Goal: Book appointment/travel/reservation

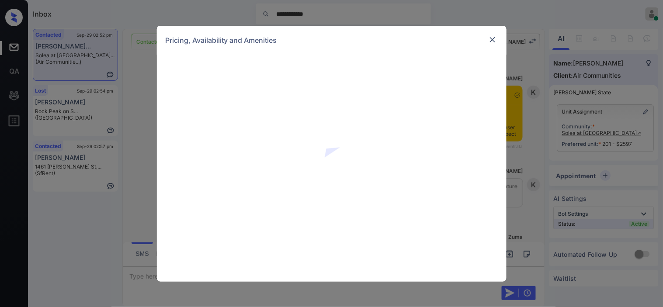
scroll to position [1833, 0]
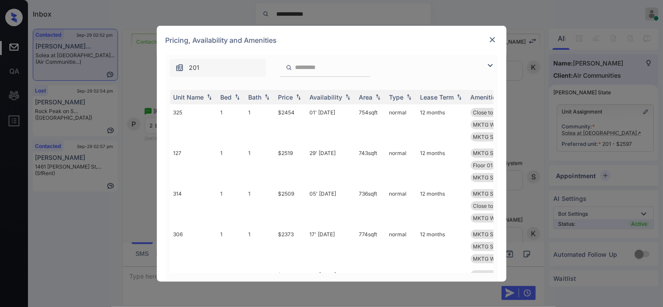
click at [492, 64] on img at bounding box center [490, 65] width 10 height 10
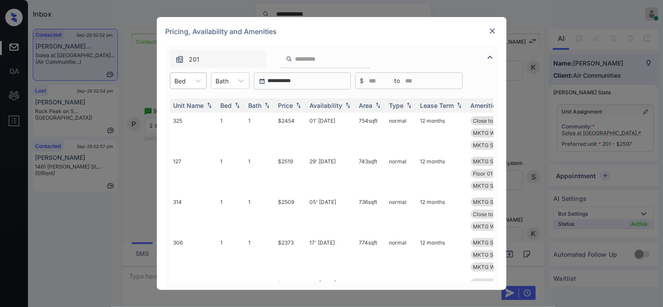
click at [185, 80] on div at bounding box center [180, 81] width 11 height 9
click at [187, 117] on div "2" at bounding box center [188, 118] width 37 height 16
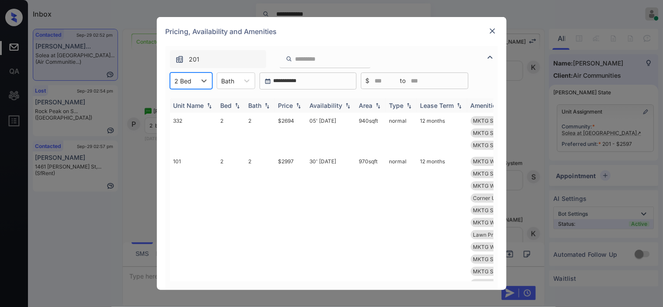
click at [338, 104] on div "Availability" at bounding box center [326, 105] width 33 height 7
drag, startPoint x: 338, startPoint y: 104, endPoint x: 290, endPoint y: 126, distance: 53.1
click at [339, 104] on div "Availability" at bounding box center [326, 105] width 33 height 7
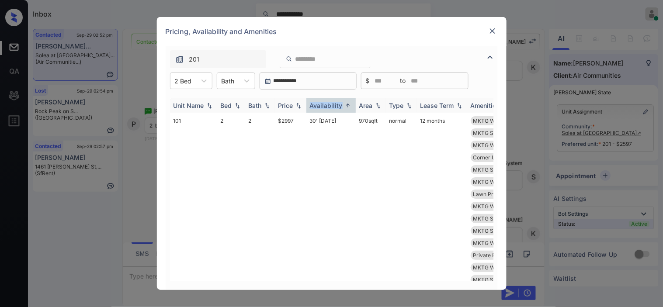
click at [300, 107] on img at bounding box center [298, 106] width 9 height 6
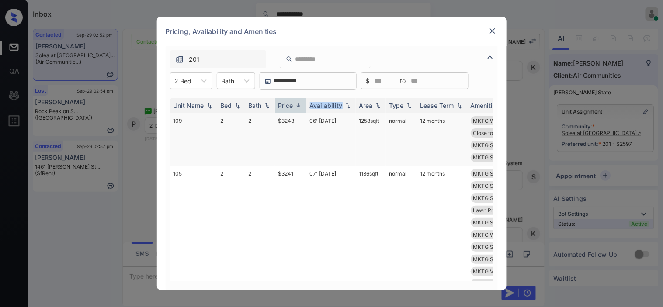
drag, startPoint x: 300, startPoint y: 107, endPoint x: 290, endPoint y: 136, distance: 31.0
click at [300, 106] on img at bounding box center [298, 105] width 9 height 7
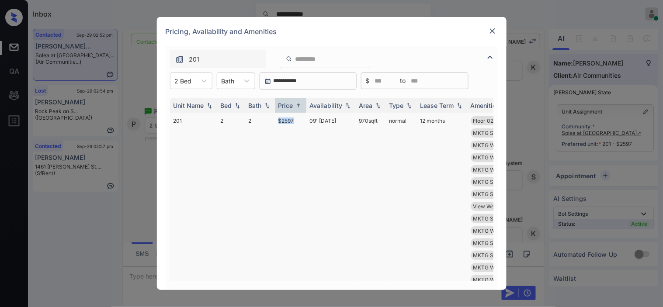
drag, startPoint x: 278, startPoint y: 122, endPoint x: 297, endPoint y: 122, distance: 18.8
click at [297, 122] on td "$2597" at bounding box center [290, 213] width 31 height 200
copy td "$2597"
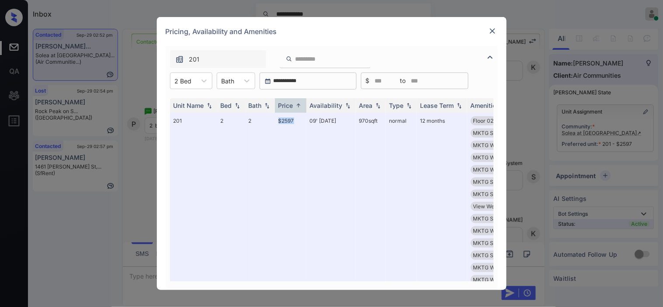
scroll to position [194, 0]
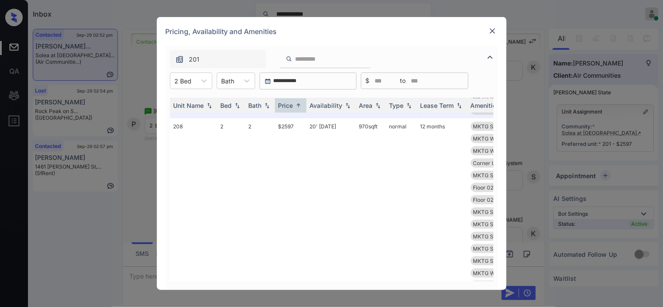
click at [494, 31] on img at bounding box center [493, 31] width 9 height 9
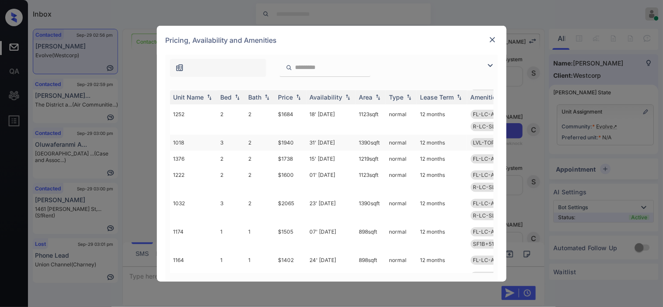
scroll to position [583, 0]
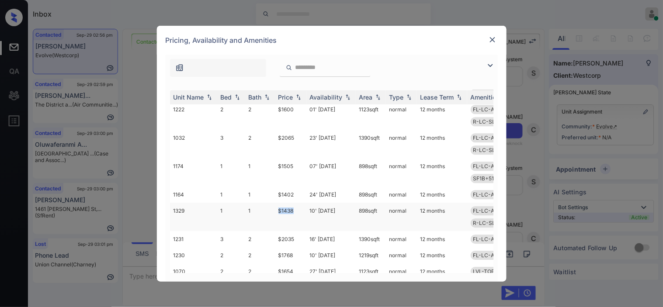
drag, startPoint x: 289, startPoint y: 210, endPoint x: 299, endPoint y: 211, distance: 10.1
click at [299, 211] on tr "1329 1 1 $1438 10' Oct 25 898 sqft normal 12 months FL-LC-ALL-1B LVL-1ST-1B SF1…" at bounding box center [398, 217] width 457 height 28
click at [283, 208] on td "$1438" at bounding box center [290, 217] width 31 height 28
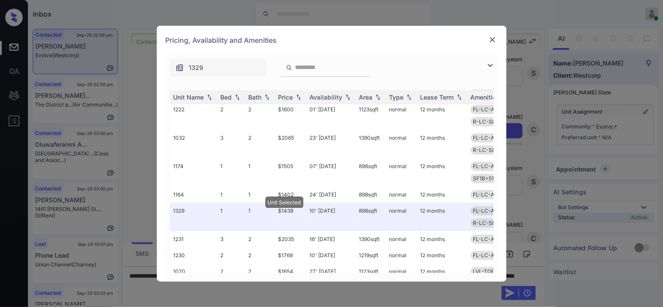
click at [493, 31] on div "Pricing, Availability and Amenities" at bounding box center [332, 40] width 350 height 29
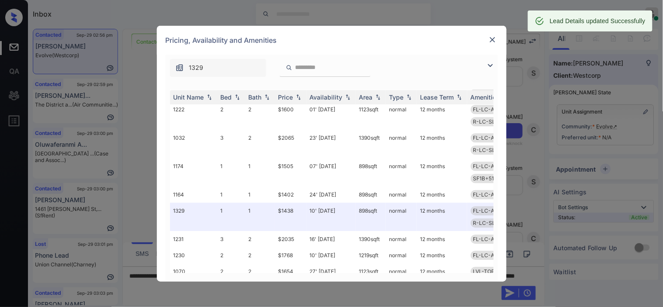
click at [495, 39] on img at bounding box center [493, 39] width 9 height 9
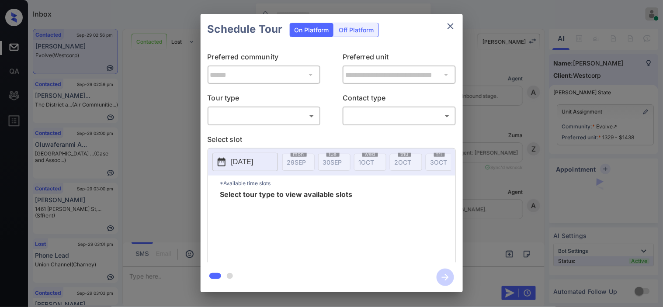
scroll to position [1817, 0]
click at [158, 98] on div "**********" at bounding box center [331, 153] width 663 height 307
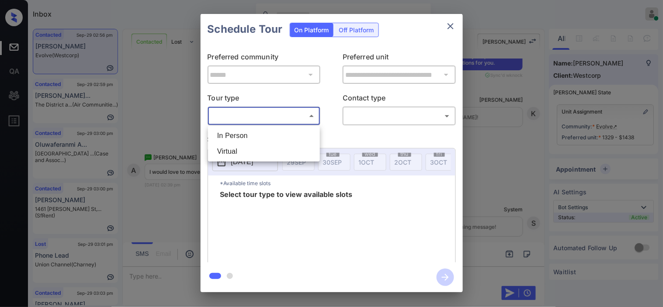
click at [248, 121] on body "Inbox Kristine Capara Online Set yourself offline Set yourself on break Profile…" at bounding box center [331, 153] width 663 height 307
click at [251, 136] on li "In Person" at bounding box center [264, 136] width 108 height 16
type input "********"
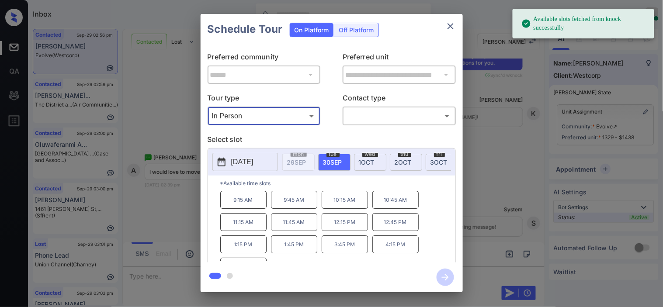
click at [225, 170] on button "2025-09-30" at bounding box center [246, 162] width 66 height 18
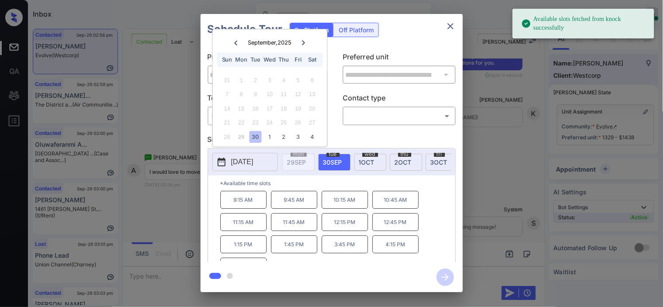
click at [303, 42] on icon at bounding box center [303, 42] width 5 height 5
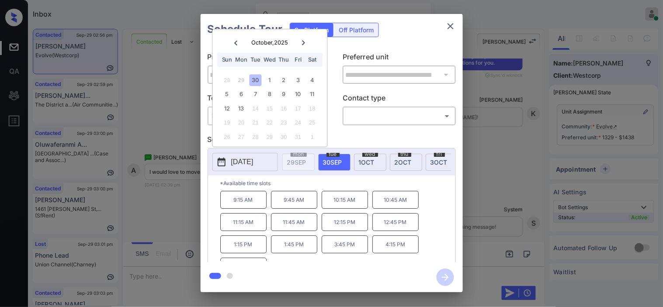
click at [452, 26] on icon "close" at bounding box center [451, 26] width 10 height 10
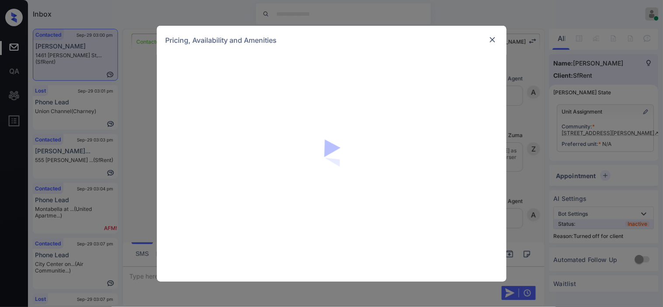
scroll to position [1579, 0]
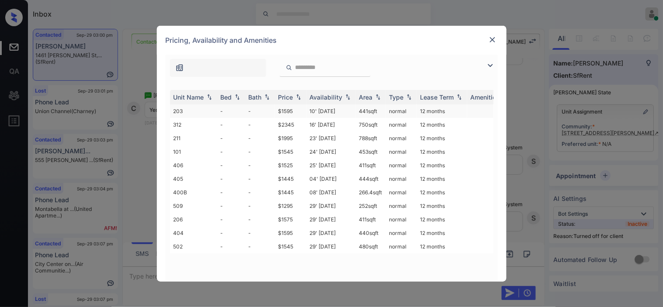
click at [320, 114] on td "10' [DATE]" at bounding box center [331, 112] width 49 height 14
drag, startPoint x: 320, startPoint y: 114, endPoint x: 492, endPoint y: 39, distance: 187.4
click at [321, 114] on td "10' Dec 19" at bounding box center [331, 112] width 49 height 14
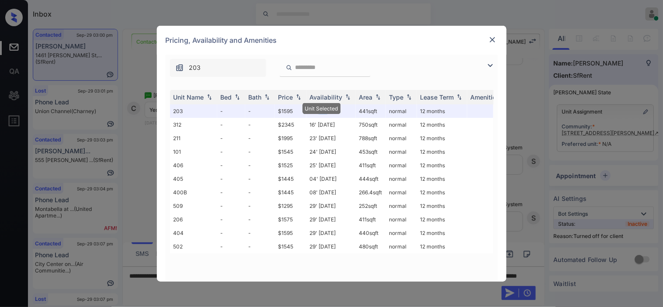
click at [491, 38] on img at bounding box center [493, 39] width 9 height 9
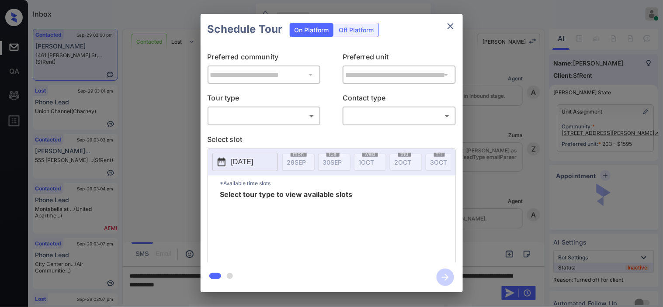
scroll to position [1745, 0]
click at [367, 29] on div "Off Platform" at bounding box center [357, 30] width 44 height 14
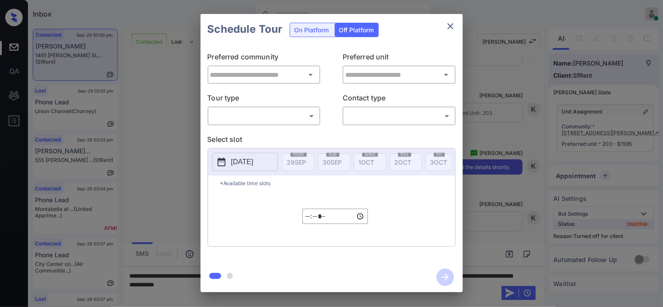
type input "**********"
click at [280, 118] on body "Inbox Kristine Capara Online Set yourself offline Set yourself on break Profile…" at bounding box center [331, 153] width 663 height 307
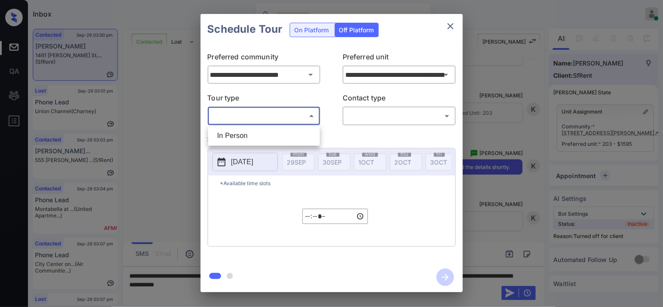
drag, startPoint x: 280, startPoint y: 136, endPoint x: 317, endPoint y: 134, distance: 36.3
click at [280, 137] on li "In Person" at bounding box center [264, 136] width 108 height 16
type input "********"
click at [365, 118] on body "Inbox Kristine Capara Online Set yourself offline Set yourself on break Profile…" at bounding box center [331, 153] width 663 height 307
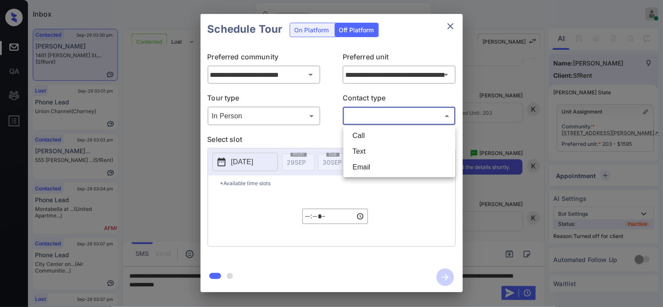
click at [362, 150] on li "Text" at bounding box center [400, 152] width 108 height 16
type input "****"
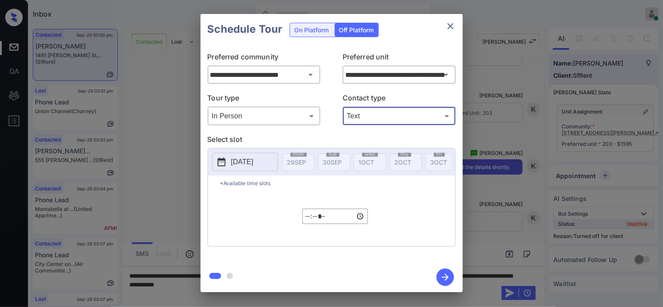
click at [248, 165] on p "2025-09-29" at bounding box center [242, 162] width 22 height 10
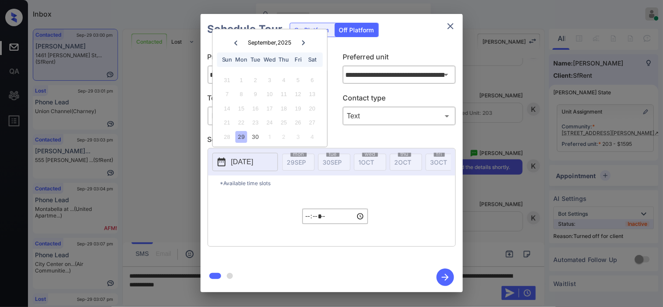
drag, startPoint x: 251, startPoint y: 136, endPoint x: 264, endPoint y: 150, distance: 20.1
click at [252, 136] on div "30" at bounding box center [256, 137] width 12 height 12
click at [307, 223] on input "*****" at bounding box center [336, 216] width 66 height 15
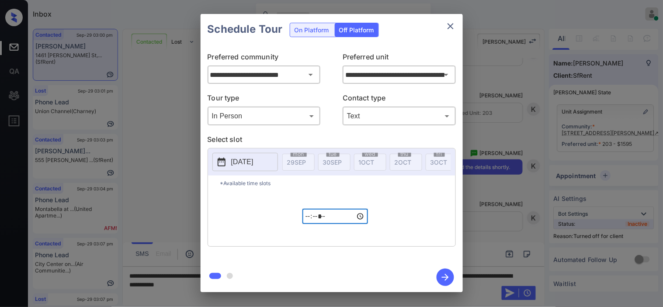
type input "*****"
click at [440, 279] on icon "button" at bounding box center [445, 277] width 17 height 17
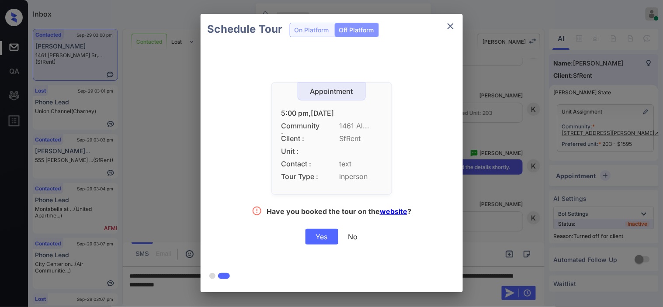
click at [327, 238] on div "Yes" at bounding box center [322, 237] width 33 height 16
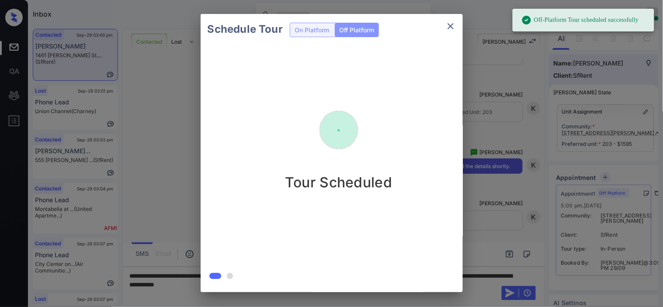
scroll to position [1801, 0]
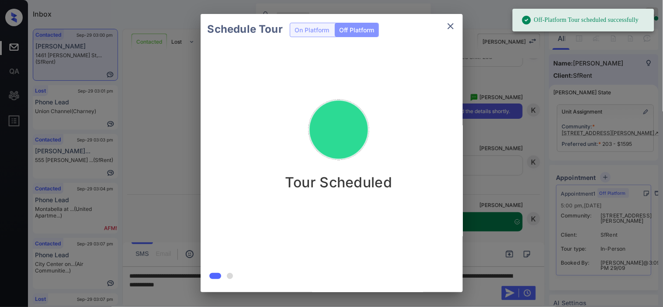
click at [493, 187] on div "Schedule Tour On Platform Off Platform Tour Scheduled" at bounding box center [331, 153] width 663 height 307
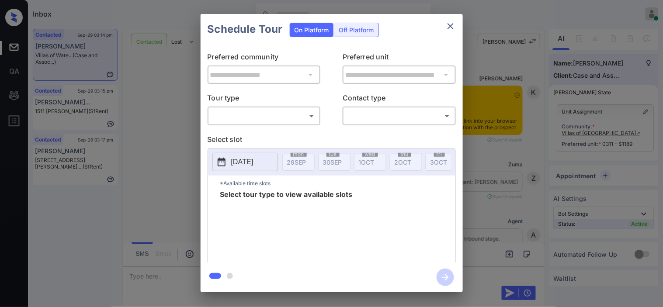
scroll to position [3536, 0]
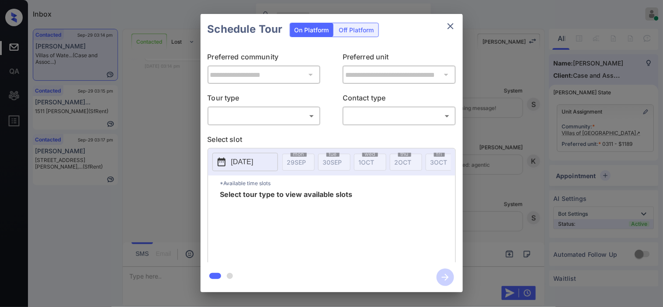
click at [265, 121] on body "Inbox [PERSON_NAME] Online Set yourself offline Set yourself on break Profile S…" at bounding box center [331, 153] width 663 height 307
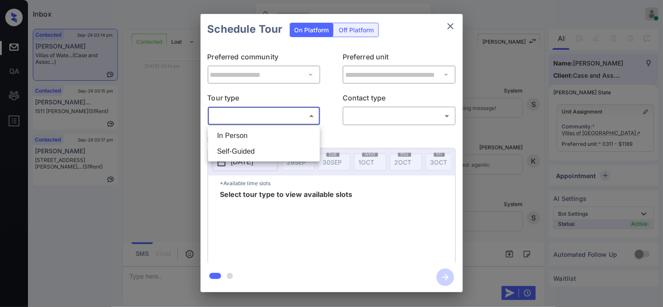
click at [262, 136] on li "In Person" at bounding box center [264, 136] width 108 height 16
type input "********"
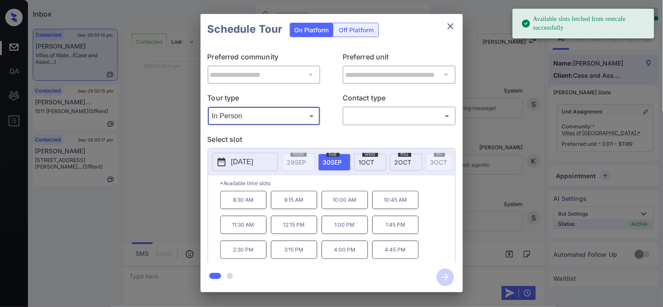
click at [226, 159] on icon at bounding box center [221, 162] width 10 height 10
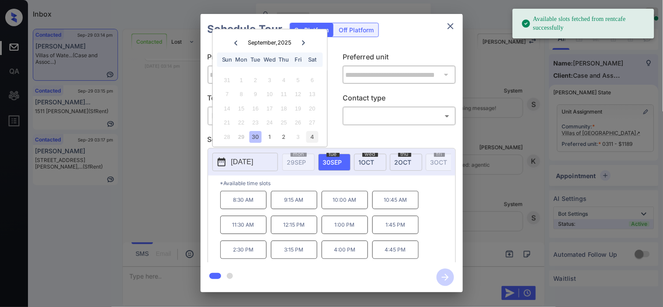
click at [309, 137] on div "4" at bounding box center [313, 137] width 12 height 12
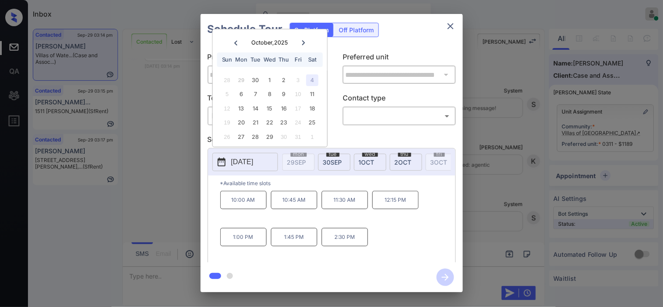
click at [167, 143] on div "**********" at bounding box center [331, 153] width 663 height 307
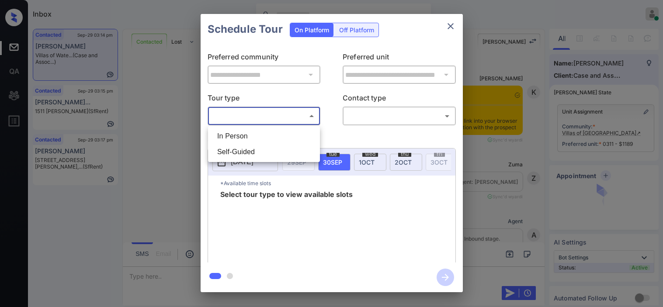
click at [285, 118] on body "Inbox [PERSON_NAME] Online Set yourself offline Set yourself on break Profile S…" at bounding box center [331, 153] width 663 height 307
click at [278, 134] on li "In Person" at bounding box center [264, 137] width 108 height 16
type input "********"
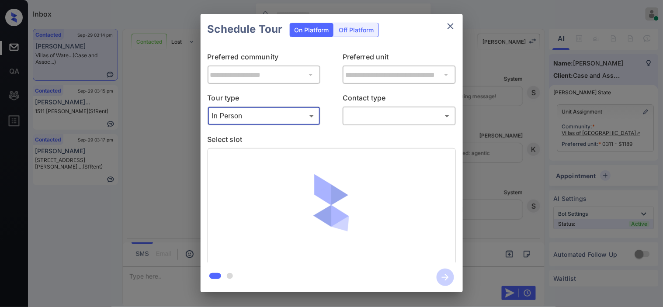
click at [385, 108] on div "​ ​" at bounding box center [399, 116] width 113 height 19
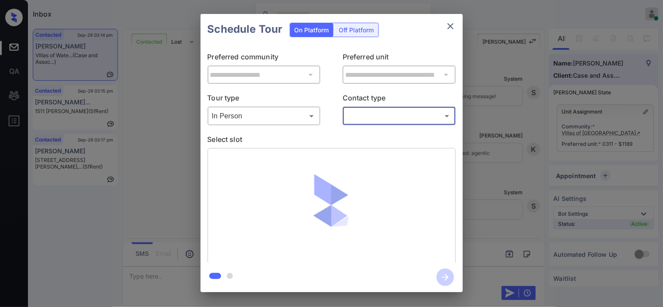
click at [383, 116] on body "Inbox Kristine Capara Online Set yourself offline Set yourself on break Profile…" at bounding box center [331, 153] width 663 height 307
click at [372, 144] on ul "Call Text Email" at bounding box center [400, 152] width 112 height 52
click at [375, 150] on li "Text" at bounding box center [400, 152] width 108 height 16
type input "****"
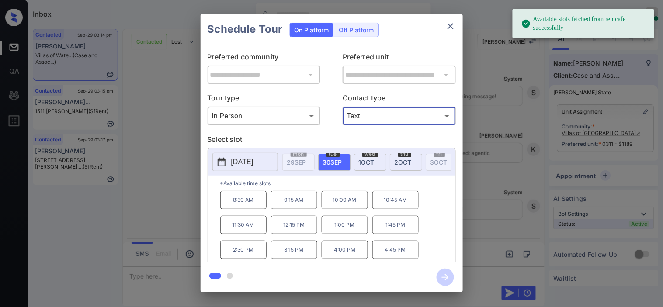
click at [237, 166] on p "[DATE]" at bounding box center [242, 162] width 22 height 10
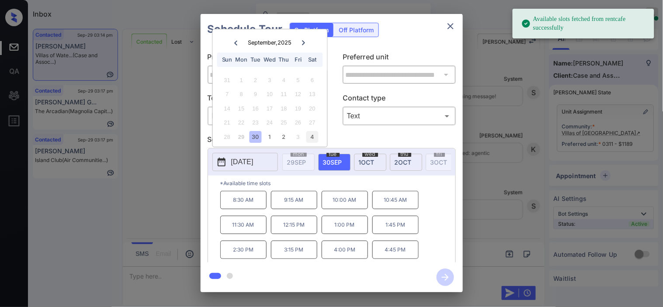
click at [314, 139] on div "4" at bounding box center [313, 137] width 12 height 12
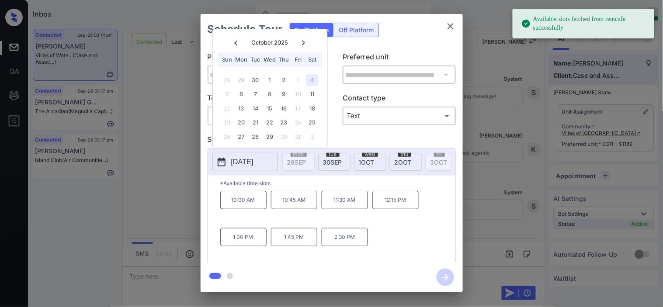
click at [252, 245] on p "1:00 PM" at bounding box center [243, 237] width 46 height 18
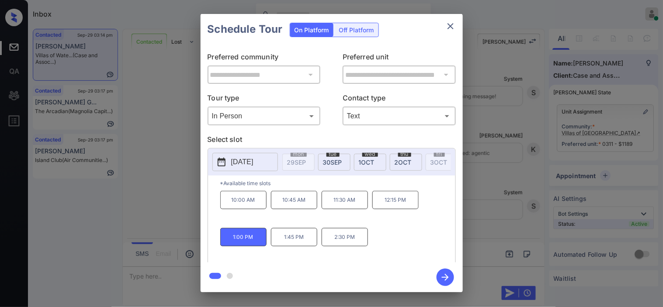
click at [445, 278] on icon "button" at bounding box center [445, 277] width 17 height 17
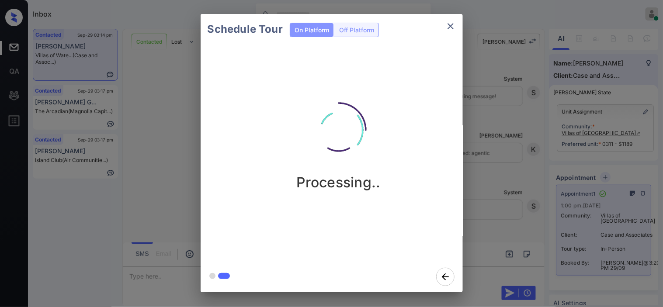
click at [480, 164] on div "Schedule Tour On Platform Off Platform Processing.." at bounding box center [331, 153] width 663 height 307
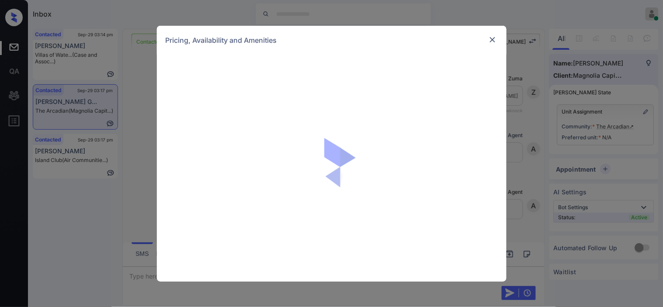
scroll to position [405, 0]
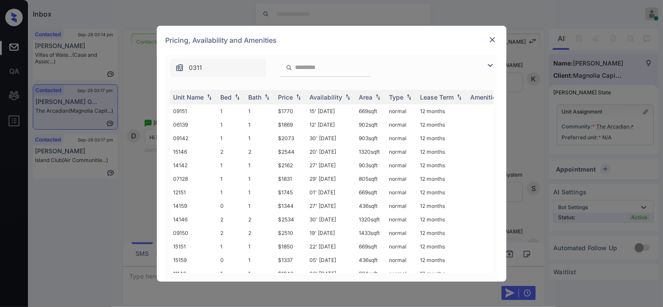
click at [492, 64] on img at bounding box center [490, 65] width 10 height 10
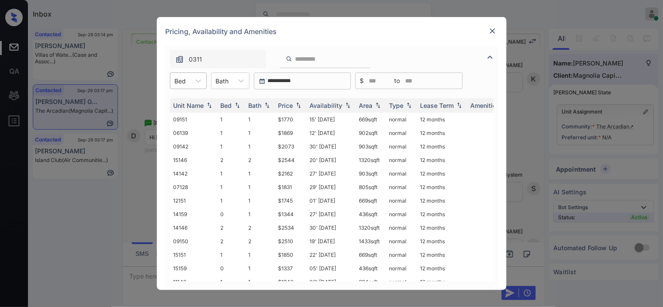
click at [178, 86] on div "Bed" at bounding box center [181, 81] width 20 height 13
click at [184, 102] on div "0" at bounding box center [188, 102] width 37 height 16
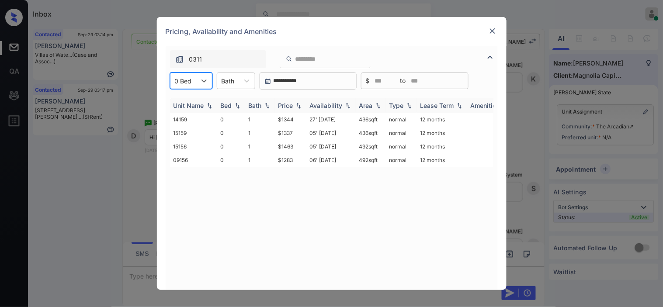
click at [297, 105] on img at bounding box center [298, 106] width 9 height 6
click at [298, 105] on img at bounding box center [298, 105] width 9 height 7
drag, startPoint x: 284, startPoint y: 146, endPoint x: 293, endPoint y: 146, distance: 9.2
click at [293, 146] on td "$1344" at bounding box center [290, 147] width 31 height 14
copy td "$1344"
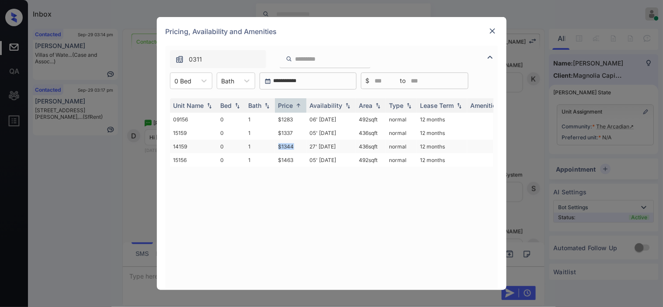
click at [283, 144] on td "$1344" at bounding box center [290, 147] width 31 height 14
drag, startPoint x: 283, startPoint y: 144, endPoint x: 361, endPoint y: 4, distance: 160.4
click at [283, 143] on td "$1344" at bounding box center [290, 147] width 31 height 14
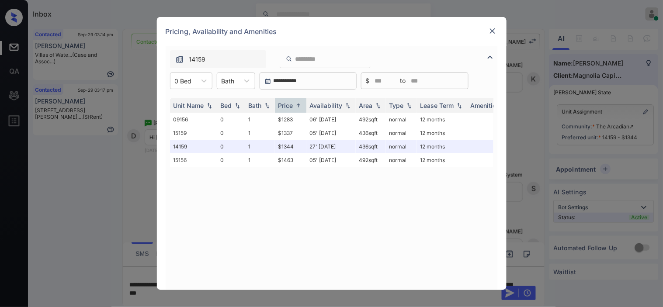
click at [496, 26] on div at bounding box center [493, 31] width 10 height 10
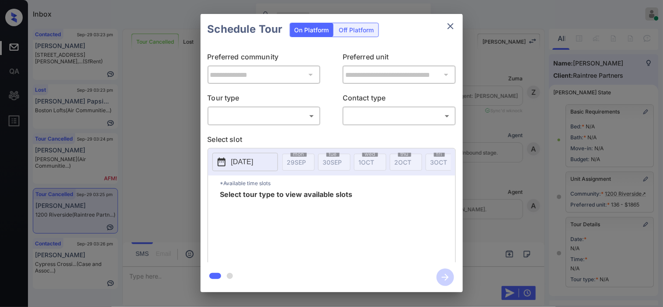
scroll to position [124, 0]
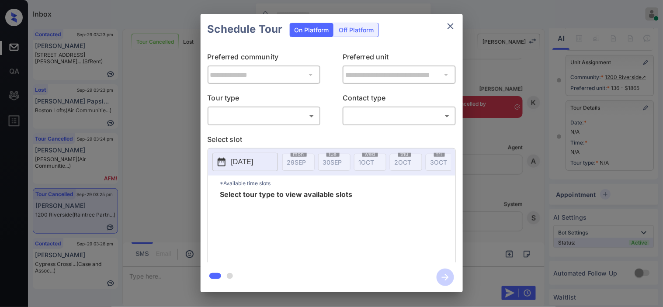
click at [249, 120] on body "Inbox Kristine Capara Online Set yourself offline Set yourself on break Profile…" at bounding box center [331, 153] width 663 height 307
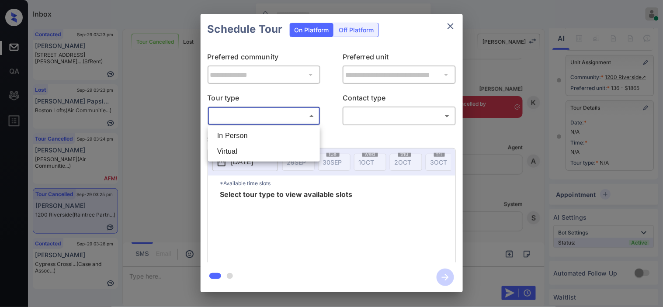
click at [251, 136] on li "In Person" at bounding box center [264, 136] width 108 height 16
type input "********"
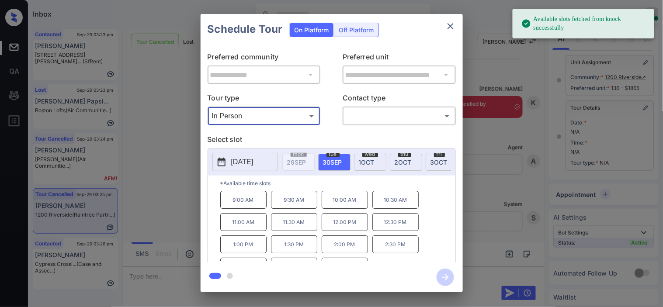
click at [178, 177] on div "**********" at bounding box center [331, 153] width 663 height 307
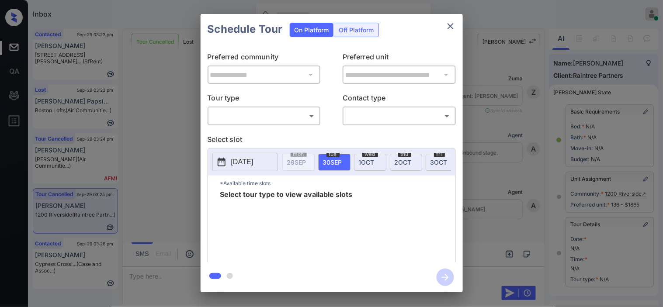
click at [299, 112] on body "Inbox [PERSON_NAME] Online Set yourself offline Set yourself on break Profile S…" at bounding box center [331, 153] width 663 height 307
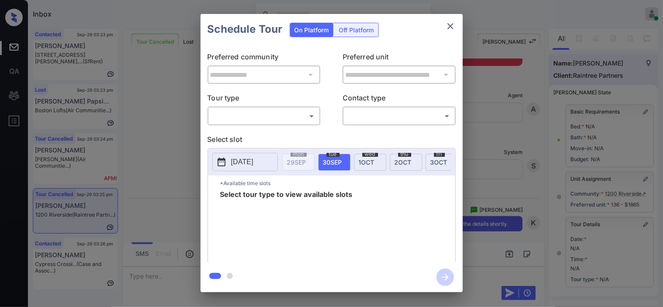
scroll to position [124, 0]
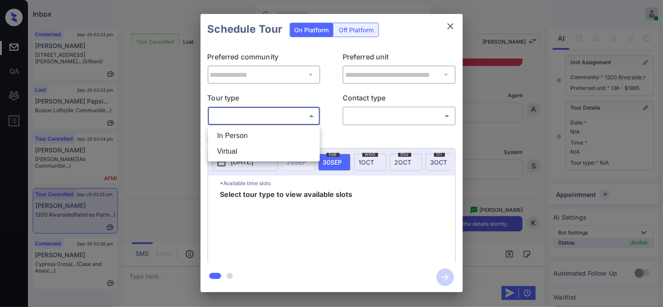
click at [298, 132] on li "In Person" at bounding box center [264, 136] width 108 height 16
type input "********"
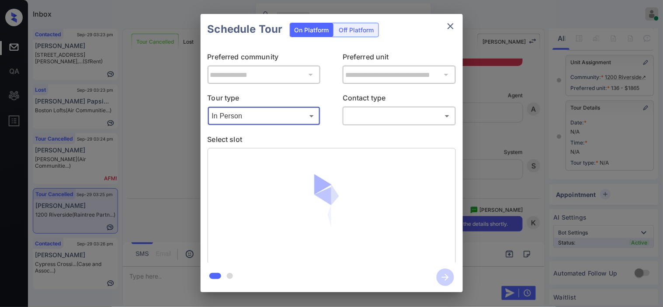
click at [361, 117] on body "Inbox [PERSON_NAME] Online Set yourself offline Set yourself on break Profile S…" at bounding box center [331, 153] width 663 height 307
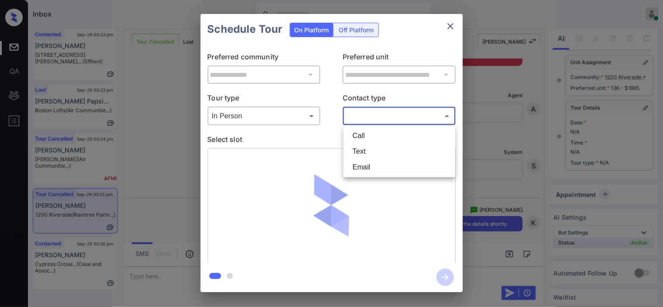
click at [365, 153] on li "Text" at bounding box center [400, 152] width 108 height 16
type input "****"
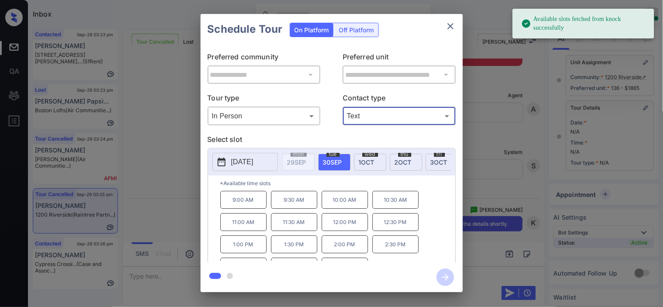
click at [350, 209] on p "10:00 AM" at bounding box center [345, 200] width 46 height 18
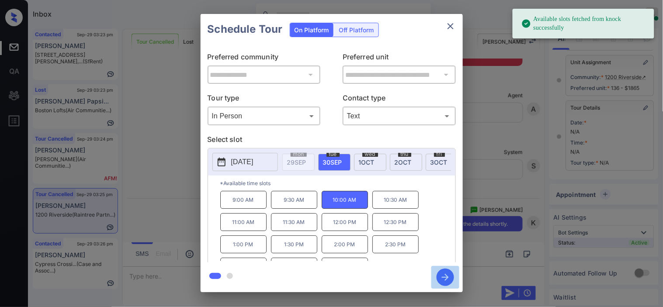
click at [445, 282] on icon "button" at bounding box center [445, 277] width 17 height 17
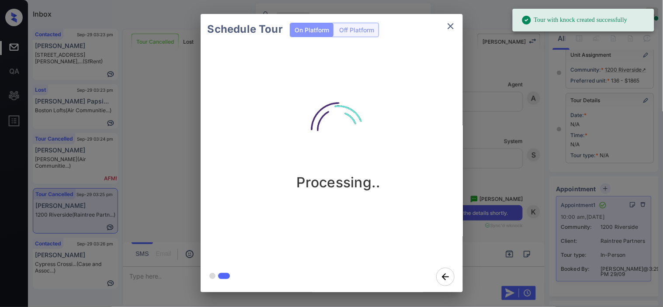
click at [521, 111] on div "Schedule Tour On Platform Off Platform Processing.." at bounding box center [331, 153] width 663 height 307
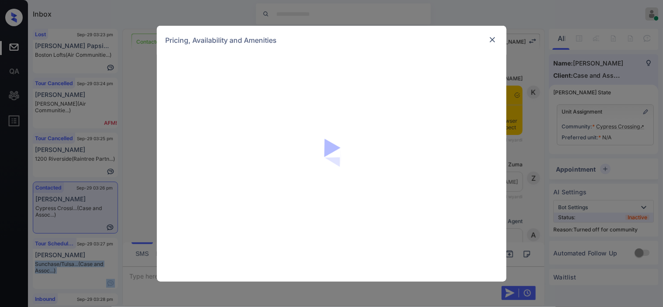
scroll to position [832, 0]
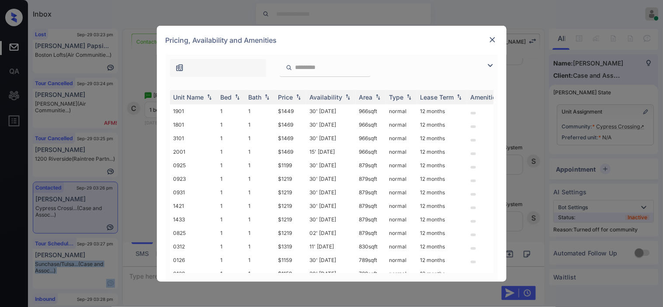
click at [490, 63] on img at bounding box center [490, 65] width 10 height 10
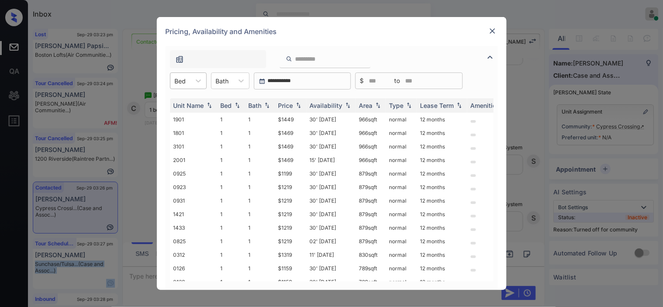
click at [187, 78] on div "Bed" at bounding box center [181, 81] width 20 height 13
drag, startPoint x: 185, startPoint y: 102, endPoint x: 287, endPoint y: 109, distance: 103.0
click at [186, 103] on div "1" at bounding box center [188, 102] width 37 height 16
click at [294, 104] on img at bounding box center [298, 106] width 9 height 6
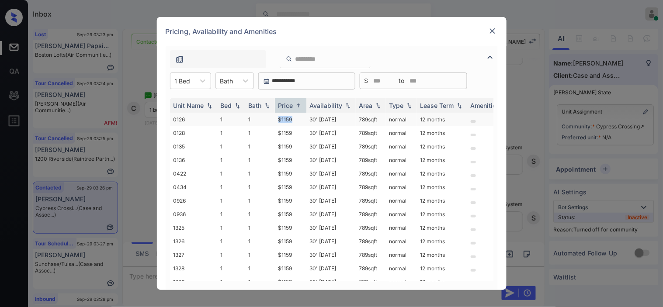
drag, startPoint x: 276, startPoint y: 119, endPoint x: 295, endPoint y: 119, distance: 19.7
click at [295, 119] on td "$1159" at bounding box center [290, 120] width 31 height 14
copy td "$1159"
click at [294, 117] on td "$1159" at bounding box center [290, 120] width 31 height 14
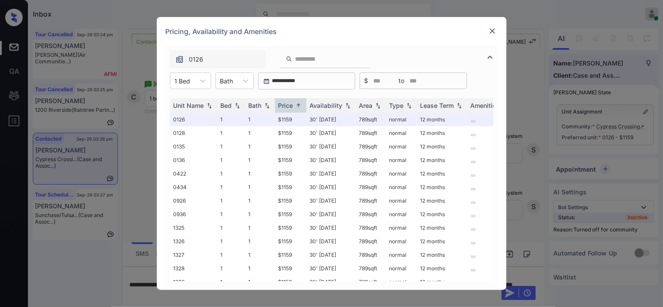
click at [490, 33] on img at bounding box center [493, 31] width 9 height 9
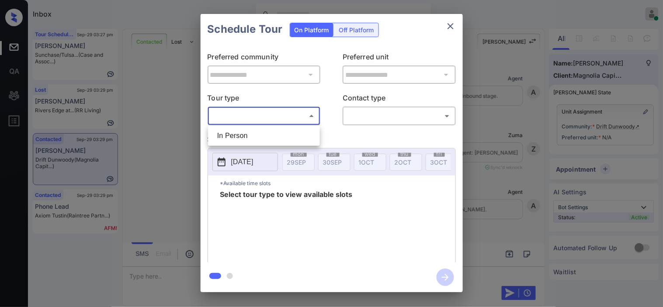
drag, startPoint x: 290, startPoint y: 117, endPoint x: 290, endPoint y: 135, distance: 17.5
click at [291, 117] on body "Inbox [PERSON_NAME] Online Set yourself offline Set yourself on break Profile S…" at bounding box center [331, 153] width 663 height 307
click at [290, 135] on li "In Person" at bounding box center [264, 136] width 108 height 16
type input "********"
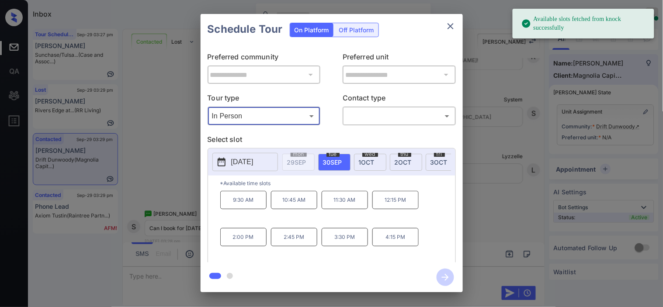
drag, startPoint x: 227, startPoint y: 167, endPoint x: 267, endPoint y: 167, distance: 39.8
click at [234, 167] on button "[DATE]" at bounding box center [246, 162] width 66 height 18
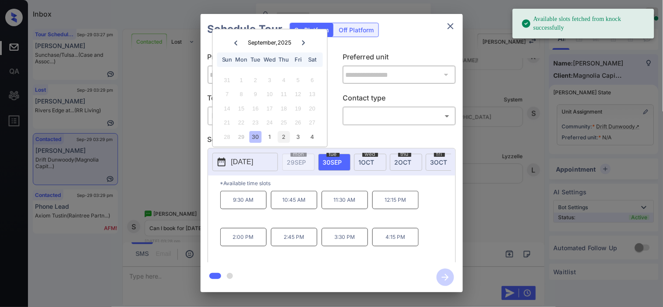
click at [283, 138] on div "2" at bounding box center [284, 137] width 12 height 12
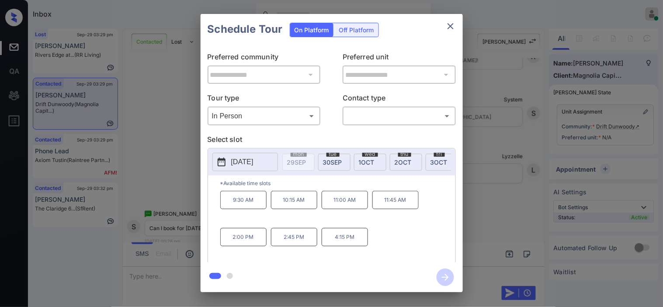
click at [178, 202] on div "**********" at bounding box center [331, 153] width 663 height 307
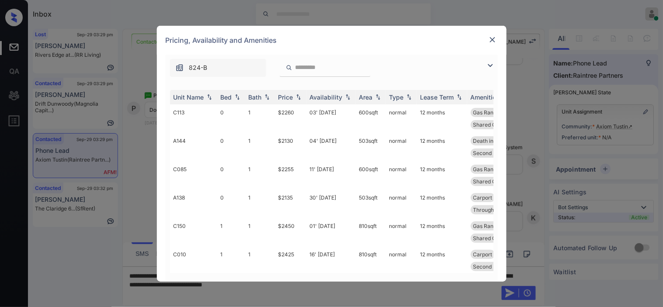
click at [488, 66] on img at bounding box center [490, 65] width 10 height 10
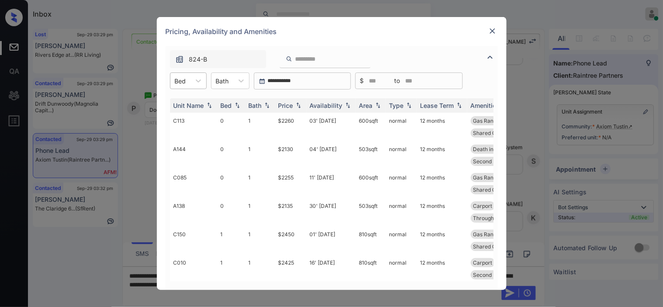
click at [177, 82] on div at bounding box center [180, 81] width 11 height 9
click at [181, 137] on div "2" at bounding box center [188, 134] width 37 height 16
click at [296, 104] on img at bounding box center [298, 106] width 9 height 6
drag, startPoint x: 296, startPoint y: 104, endPoint x: 302, endPoint y: 117, distance: 14.7
click at [296, 104] on img at bounding box center [298, 105] width 9 height 7
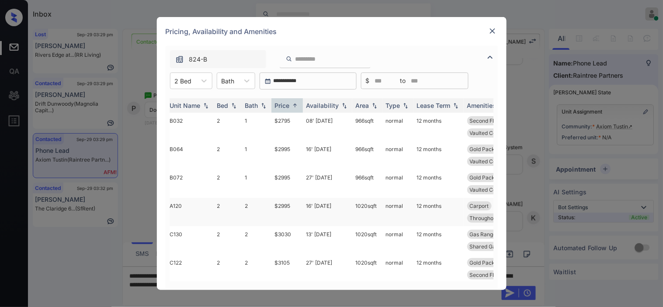
scroll to position [0, 3]
click at [492, 30] on img at bounding box center [493, 31] width 9 height 9
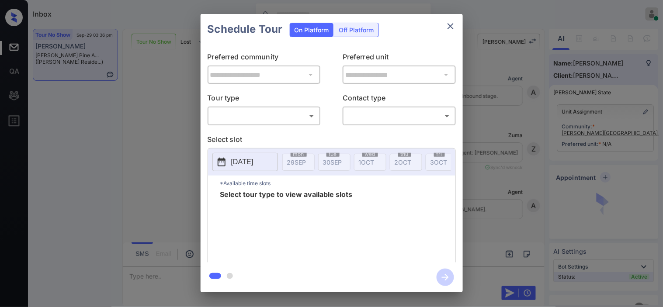
click at [237, 115] on body "Inbox [PERSON_NAME] Online Set yourself offline Set yourself on break Profile S…" at bounding box center [331, 153] width 663 height 307
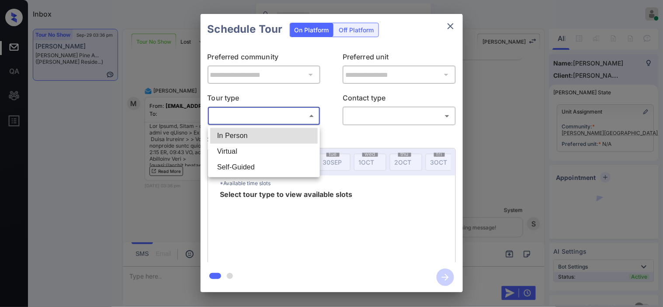
drag, startPoint x: 237, startPoint y: 115, endPoint x: 236, endPoint y: 130, distance: 14.9
click at [236, 130] on li "In Person" at bounding box center [264, 136] width 108 height 16
type input "********"
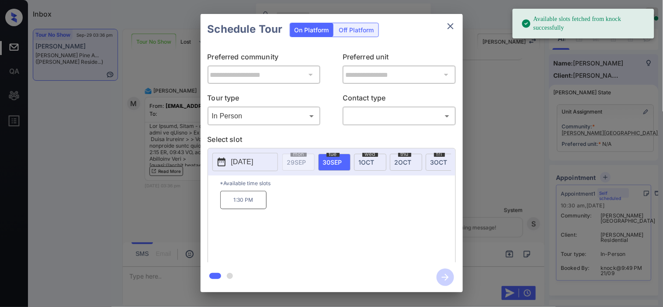
click at [226, 163] on icon at bounding box center [221, 162] width 10 height 10
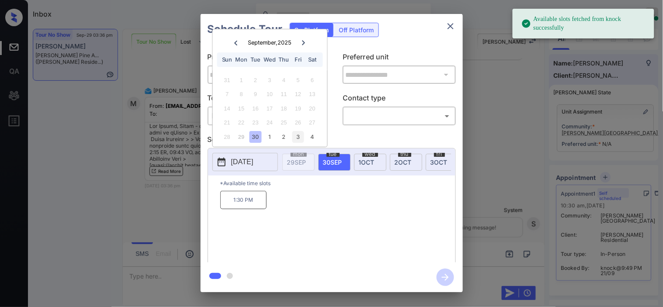
click at [296, 136] on div "3" at bounding box center [299, 137] width 12 height 12
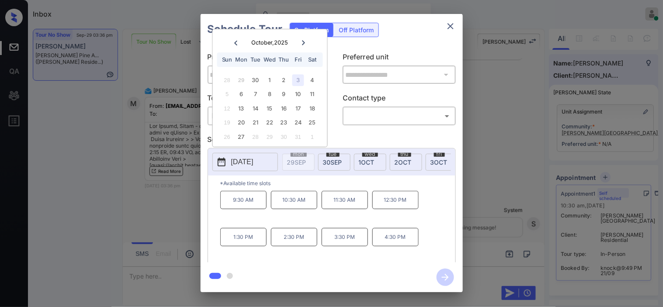
click at [149, 98] on div "**********" at bounding box center [331, 153] width 663 height 307
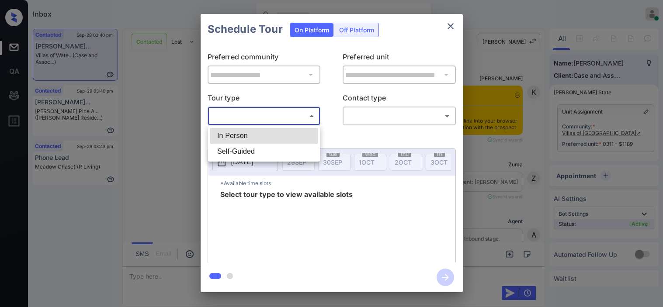
click at [260, 112] on body "Inbox Kristine Capara Online Set yourself offline Set yourself on break Profile…" at bounding box center [331, 153] width 663 height 307
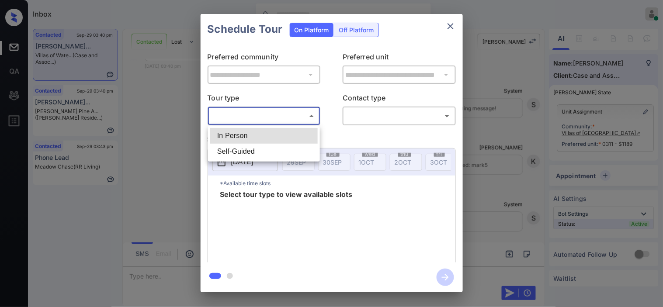
click at [260, 130] on li "In Person" at bounding box center [264, 136] width 108 height 16
type input "********"
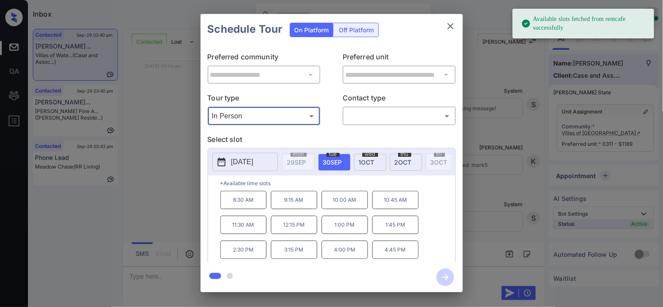
click at [225, 162] on icon at bounding box center [222, 162] width 8 height 9
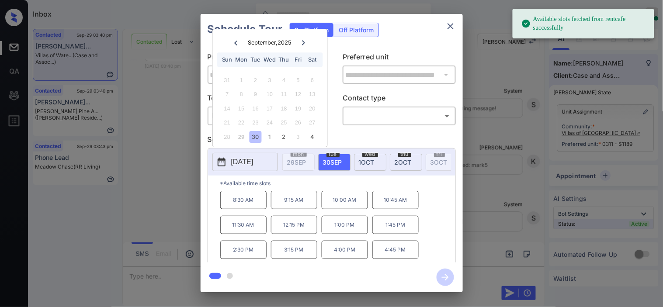
click at [302, 41] on div at bounding box center [304, 42] width 12 height 11
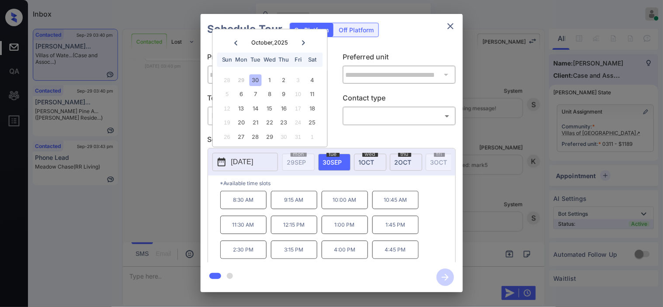
click at [302, 45] on icon at bounding box center [303, 42] width 5 height 5
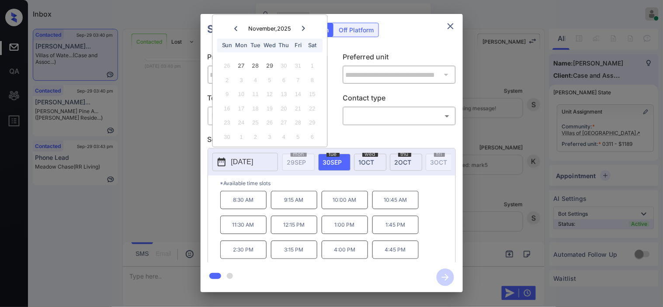
click at [168, 287] on div "**********" at bounding box center [331, 153] width 663 height 307
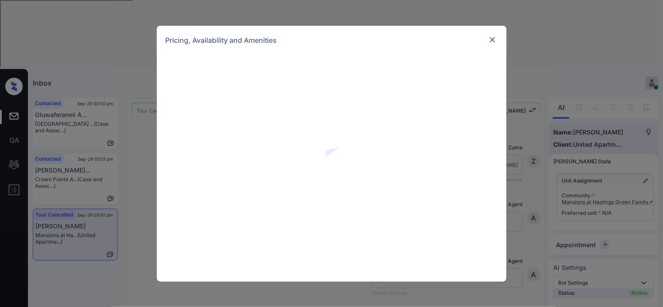
scroll to position [4726, 0]
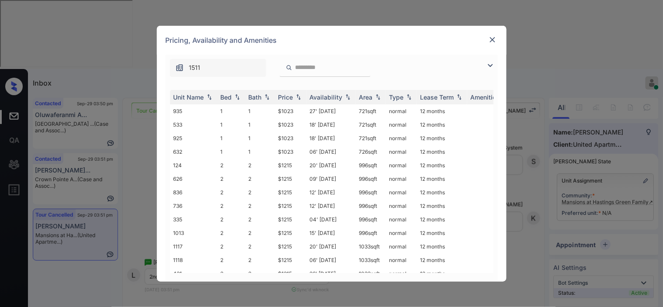
click at [491, 66] on img at bounding box center [490, 65] width 10 height 10
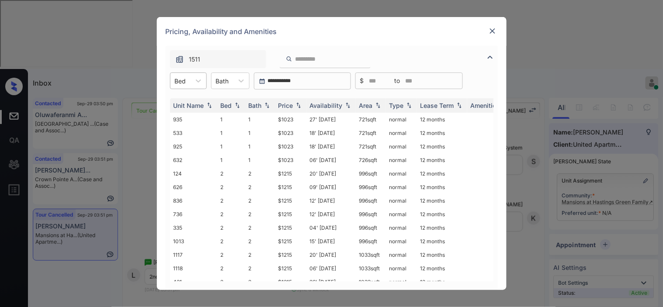
drag, startPoint x: 213, startPoint y: 80, endPoint x: 206, endPoint y: 81, distance: 6.2
click at [209, 80] on div "**********" at bounding box center [332, 81] width 332 height 17
click at [190, 83] on div "Bed" at bounding box center [181, 81] width 20 height 13
click at [185, 117] on div "2" at bounding box center [188, 118] width 37 height 16
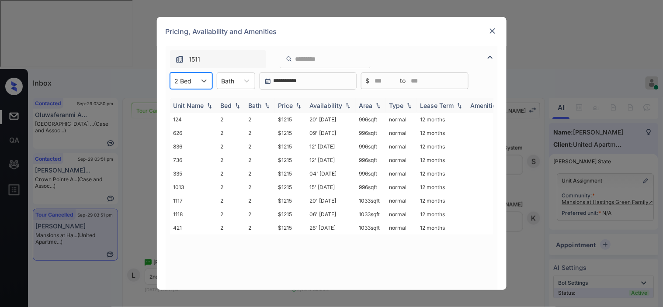
click at [296, 103] on img at bounding box center [298, 106] width 9 height 6
click at [296, 103] on img at bounding box center [298, 105] width 9 height 7
drag, startPoint x: 270, startPoint y: 123, endPoint x: 295, endPoint y: 123, distance: 24.9
click at [295, 123] on tr "124 2 2 $1215 20' Jun 25 996 sqft normal 12 months" at bounding box center [398, 120] width 457 height 14
copy tr "$1215"
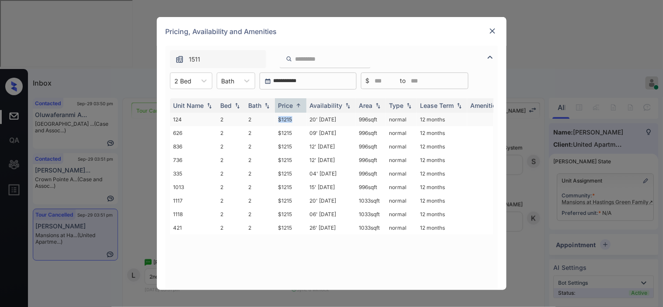
click at [279, 119] on td "$1215" at bounding box center [290, 120] width 31 height 14
drag, startPoint x: 279, startPoint y: 119, endPoint x: 383, endPoint y: 5, distance: 153.9
click at [286, 119] on td "$1215" at bounding box center [290, 120] width 31 height 14
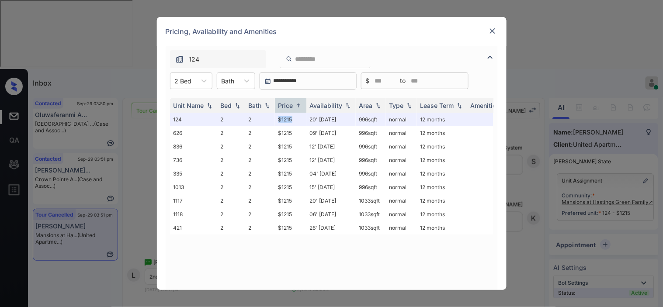
click at [496, 31] on img at bounding box center [493, 31] width 9 height 9
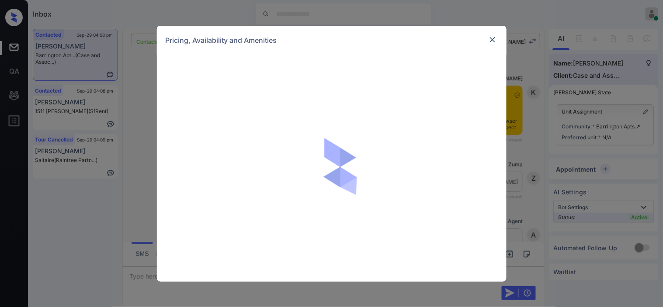
scroll to position [1125, 0]
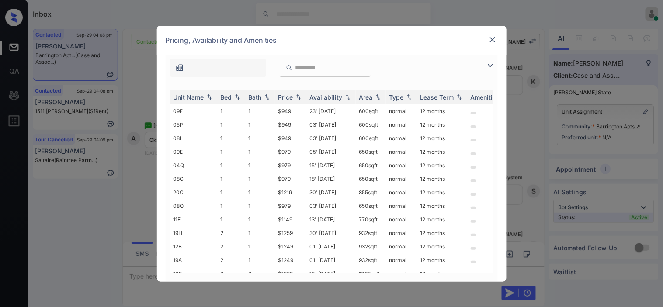
drag, startPoint x: 490, startPoint y: 64, endPoint x: 316, endPoint y: 80, distance: 174.8
click at [493, 65] on img at bounding box center [490, 65] width 10 height 10
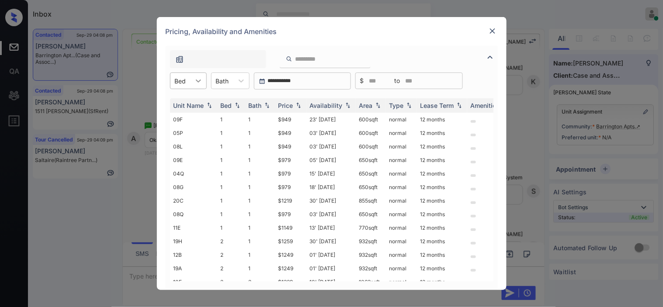
click at [197, 79] on div at bounding box center [199, 81] width 16 height 16
drag, startPoint x: 181, startPoint y: 132, endPoint x: 286, endPoint y: 126, distance: 104.7
click at [182, 133] on div "3" at bounding box center [188, 134] width 37 height 16
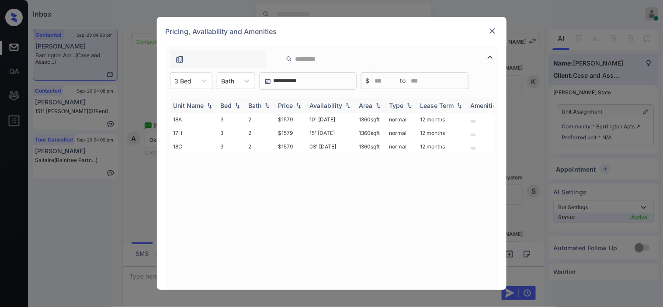
click at [295, 103] on img at bounding box center [298, 106] width 9 height 6
drag, startPoint x: 275, startPoint y: 119, endPoint x: 299, endPoint y: 119, distance: 24.5
click at [299, 119] on td "$1579" at bounding box center [290, 120] width 31 height 14
copy td "$1579"
click at [296, 117] on td "$1579" at bounding box center [290, 120] width 31 height 14
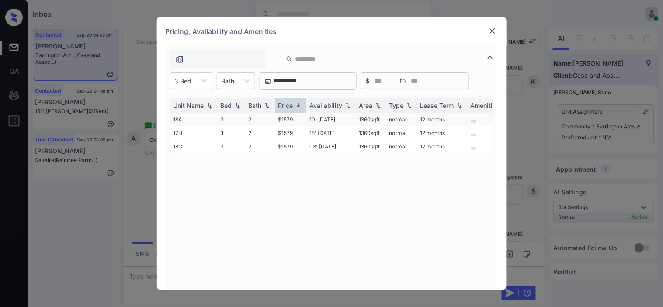
click at [296, 117] on td "$1579" at bounding box center [290, 120] width 31 height 14
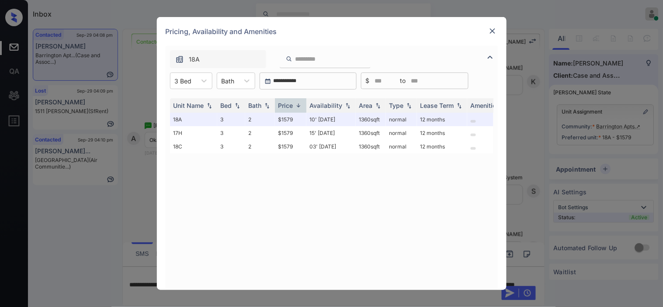
click at [493, 29] on img at bounding box center [493, 31] width 9 height 9
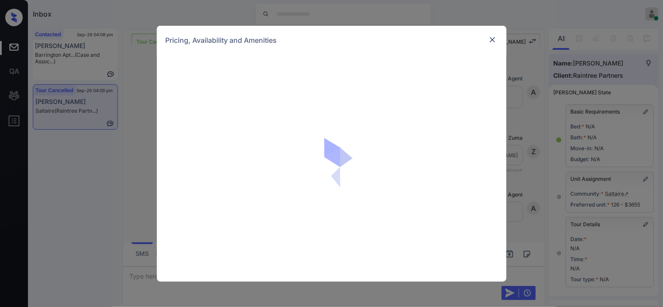
scroll to position [49, 0]
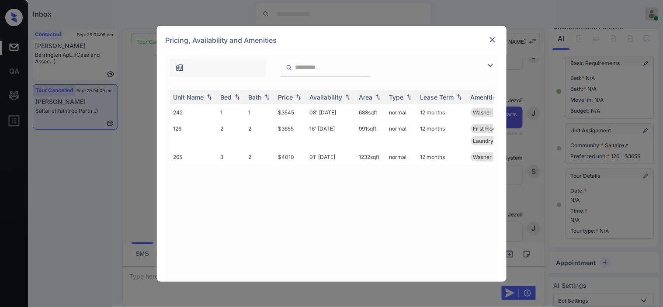
click at [493, 41] on img at bounding box center [493, 39] width 9 height 9
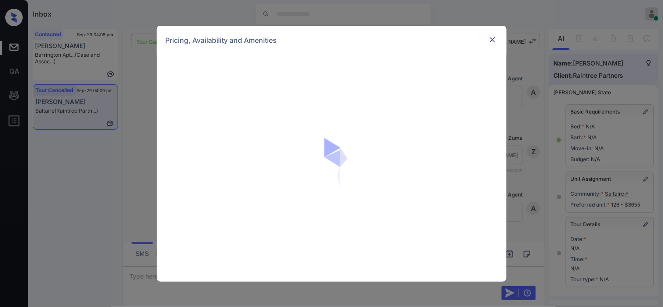
scroll to position [49, 0]
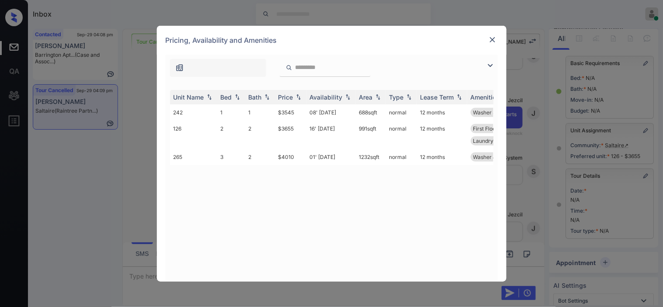
click at [492, 38] on img at bounding box center [493, 39] width 9 height 9
